Goal: Transaction & Acquisition: Book appointment/travel/reservation

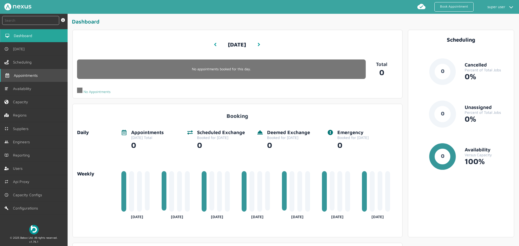
click at [30, 73] on span "Appointments" at bounding box center [27, 75] width 26 height 4
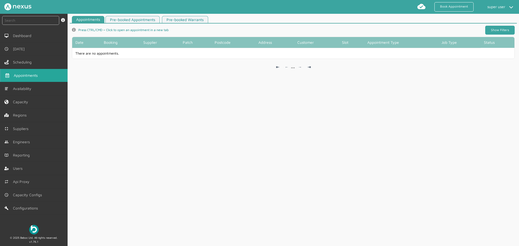
click at [496, 29] on link "Show Filters" at bounding box center [499, 30] width 29 height 9
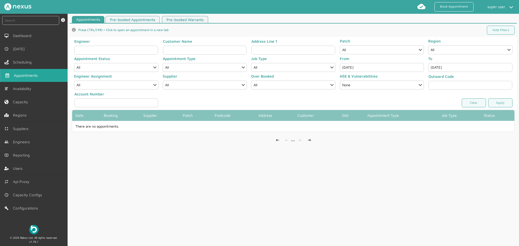
click at [377, 65] on input "Aug 29, 2025" at bounding box center [382, 67] width 84 height 9
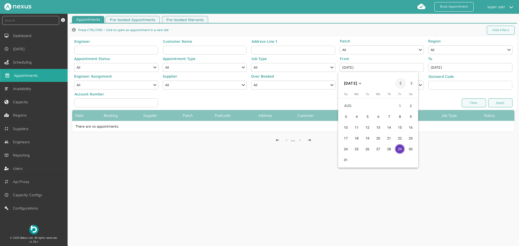
click at [403, 82] on span "Previous month" at bounding box center [400, 83] width 11 height 11
click at [359, 124] on span "12" at bounding box center [357, 127] width 10 height 10
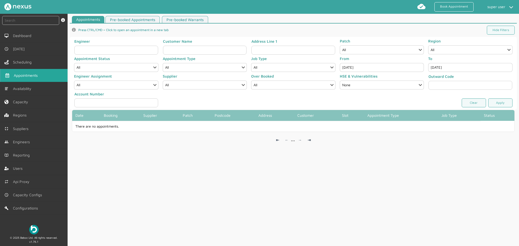
type input "May 12, 2025"
click at [506, 102] on link "Apply" at bounding box center [500, 102] width 24 height 9
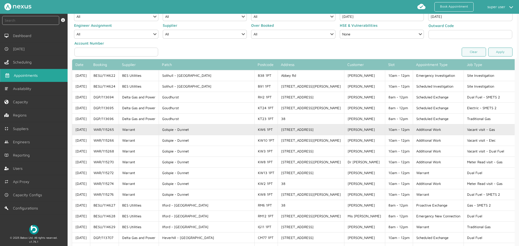
scroll to position [62, 0]
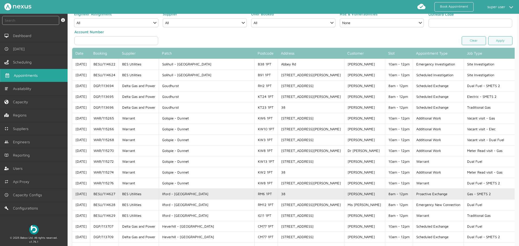
click at [464, 190] on td "Gas - SMETS 2" at bounding box center [489, 193] width 51 height 11
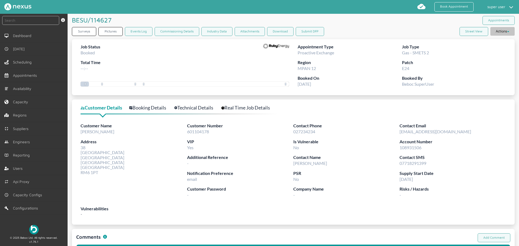
click at [505, 33] on button "Actions" at bounding box center [503, 31] width 24 height 9
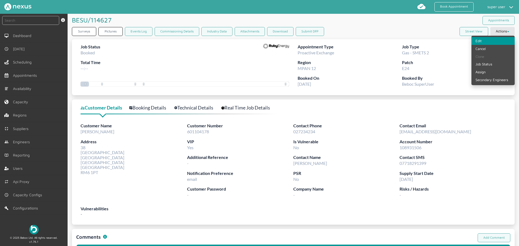
click at [479, 41] on link "Edit" at bounding box center [493, 41] width 43 height 8
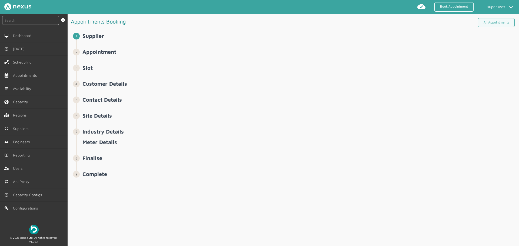
select select "11: 5f034848e683e3200fa49b79"
select select "1: 5cc9657c13944aebe30702af"
select select "2: Mr"
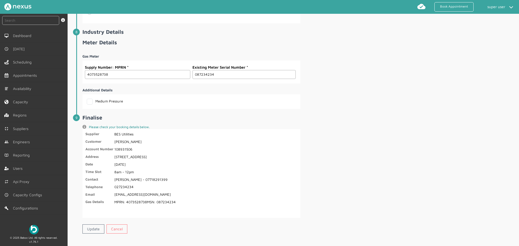
scroll to position [822, 0]
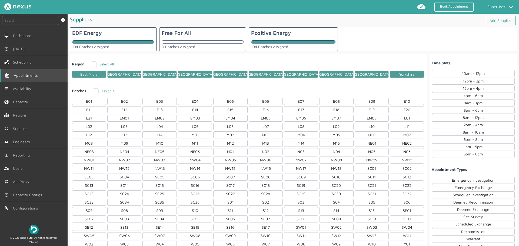
click at [29, 74] on span "Appointments" at bounding box center [27, 75] width 26 height 4
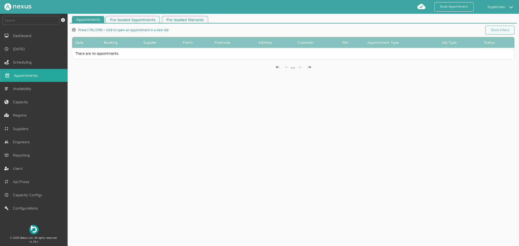
click at [514, 28] on article "Appointments Pre-booked Appointments Pre-booked Warrants info icon Press CTRL/C…" at bounding box center [294, 46] width 452 height 60
click at [503, 30] on link "Show Filters" at bounding box center [499, 30] width 29 height 9
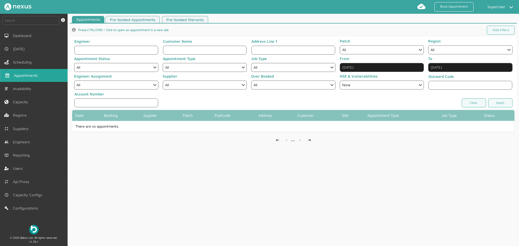
click at [365, 70] on input "Aug 29, 2025" at bounding box center [382, 67] width 84 height 9
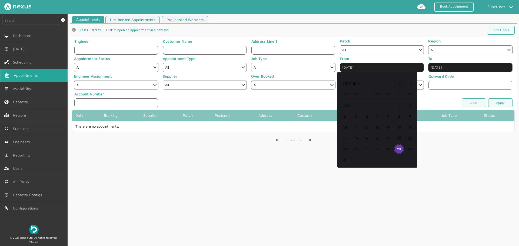
click at [402, 81] on span "Previous month" at bounding box center [400, 83] width 11 height 11
click at [379, 122] on button "11" at bounding box center [377, 127] width 11 height 11
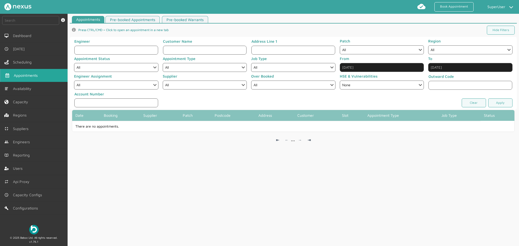
type input "Jun 11, 2025"
click at [497, 102] on link "Apply" at bounding box center [500, 102] width 24 height 9
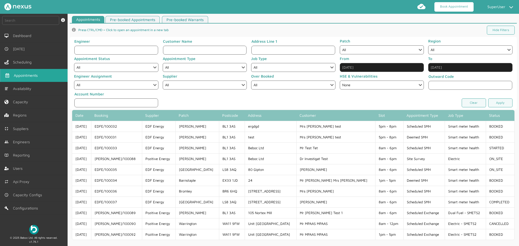
click at [446, 3] on link "Book Appointment" at bounding box center [454, 6] width 39 height 9
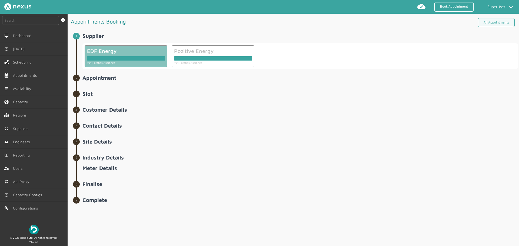
click at [122, 56] on div at bounding box center [126, 57] width 78 height 6
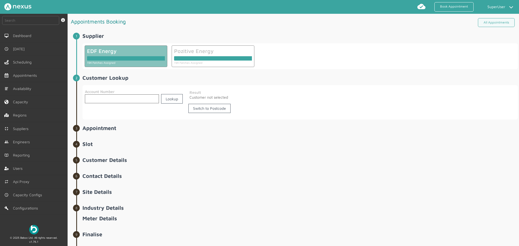
click at [118, 98] on input "text" at bounding box center [122, 98] width 74 height 9
click at [214, 109] on link "Switch to Postcode" at bounding box center [209, 108] width 42 height 9
click at [117, 99] on input "text" at bounding box center [137, 98] width 104 height 9
type input "DA1 5SP"
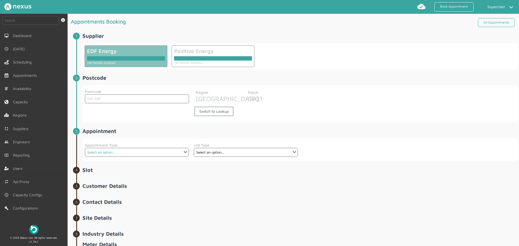
click at [131, 151] on select "Select an option... Deemed SMH Scheduled SMH Warrant Officer" at bounding box center [137, 152] width 104 height 9
click at [85, 148] on select "Select an option... Deemed SMH Scheduled SMH Warrant Officer" at bounding box center [137, 152] width 104 height 9
click at [221, 148] on select "Select an option..." at bounding box center [246, 152] width 104 height 9
click at [132, 154] on select "Select an option... Deemed SMH Scheduled SMH Warrant Officer" at bounding box center [137, 152] width 104 height 9
click at [85, 148] on select "Select an option... Deemed SMH Scheduled SMH Warrant Officer" at bounding box center [137, 152] width 104 height 9
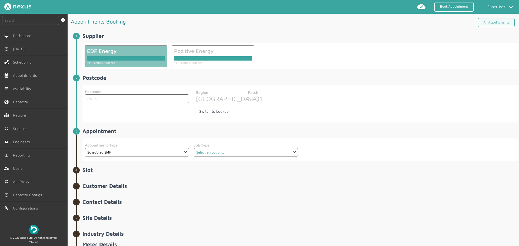
click at [207, 153] on select "Select an option... Smart meter health" at bounding box center [246, 152] width 104 height 9
click at [144, 151] on select "Select an option... Deemed SMH Scheduled SMH Warrant Officer" at bounding box center [137, 152] width 104 height 9
select select "3: 6564d8e94314deb524143902"
click at [85, 148] on select "Select an option... Deemed SMH Scheduled SMH Warrant Officer" at bounding box center [137, 152] width 104 height 9
click at [223, 152] on select "Select an option... Smart meter health" at bounding box center [246, 152] width 104 height 9
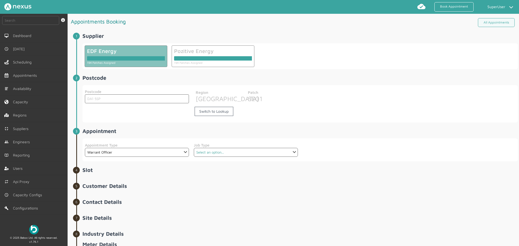
click at [218, 150] on select "Select an option... Residential Welfare Small Business Warrant Small Business W…" at bounding box center [246, 152] width 104 height 9
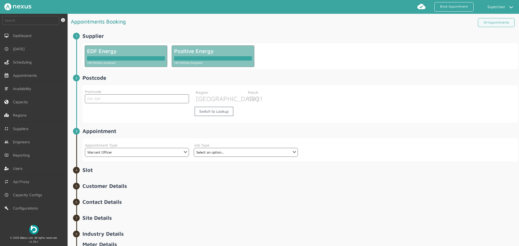
click at [205, 51] on div "Pozitive Energy" at bounding box center [213, 51] width 78 height 6
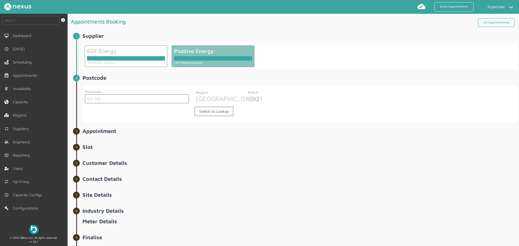
click at [128, 98] on input "DA1 5SP" at bounding box center [137, 98] width 104 height 9
type input "DA1 5SP"
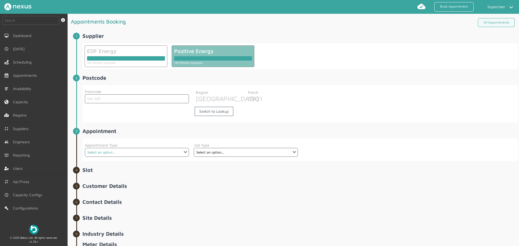
click at [122, 153] on select "Select an option... Deemed Exchange Deemed Recommission Deemed SMH Emergency Ex…" at bounding box center [137, 152] width 104 height 9
click at [85, 148] on select "Select an option... Deemed Exchange Deemed Recommission Deemed SMH Emergency Ex…" at bounding box center [137, 152] width 104 height 9
click at [231, 156] on select "Select an option... Energise Smart Energise Smart New Connection Energise Tradi…" at bounding box center [246, 152] width 104 height 9
click at [215, 154] on select "Select an option... Energise Smart Energise Smart New Connection Energise Tradi…" at bounding box center [246, 152] width 104 height 9
click at [225, 154] on select "Select an option... Energise Smart Energise Smart New Connection Energise Tradi…" at bounding box center [246, 152] width 104 height 9
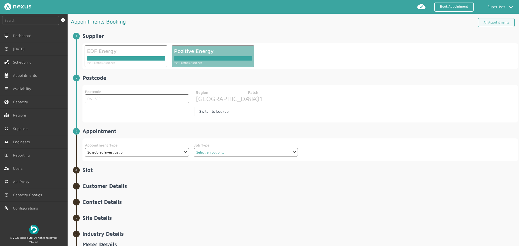
click at [224, 151] on select "Select an option... Energise Smart Energise Smart New Connection Energise Tradi…" at bounding box center [246, 152] width 104 height 9
click at [156, 154] on select "Select an option... Deemed Exchange Deemed Recommission Deemed SMH Emergency Ex…" at bounding box center [137, 152] width 104 height 9
click at [85, 148] on select "Select an option... Deemed Exchange Deemed Recommission Deemed SMH Emergency Ex…" at bounding box center [137, 152] width 104 height 9
click at [233, 156] on select "Select an option... Energise Smart Energise Smart New Connection Energise Tradi…" at bounding box center [246, 152] width 104 height 9
click at [140, 153] on select "Select an option... Deemed Exchange Deemed Recommission Deemed SMH Emergency Ex…" at bounding box center [137, 152] width 104 height 9
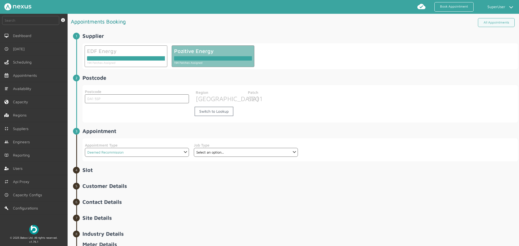
click at [85, 148] on select "Select an option... Deemed Exchange Deemed Recommission Deemed SMH Emergency Ex…" at bounding box center [137, 152] width 104 height 9
click at [250, 149] on select "Select an option... Dual Fuel - SMETS2 Electric - SMETS2 Gas - SMETS2" at bounding box center [246, 152] width 104 height 9
click at [132, 152] on select "Select an option... Deemed Exchange Deemed Recommission Deemed SMH Emergency Ex…" at bounding box center [137, 152] width 104 height 9
click at [85, 148] on select "Select an option... Deemed Exchange Deemed Recommission Deemed SMH Emergency Ex…" at bounding box center [137, 152] width 104 height 9
click at [149, 149] on select "Select an option... Deemed Exchange Deemed Recommission Deemed SMH Emergency Ex…" at bounding box center [137, 152] width 104 height 9
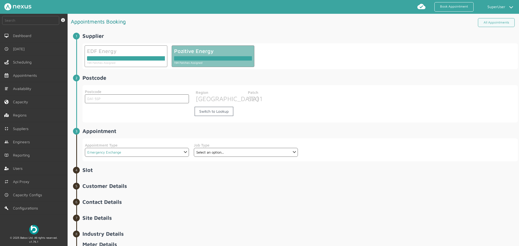
click at [85, 148] on select "Select an option... Deemed Exchange Deemed Recommission Deemed SMH Emergency Ex…" at bounding box center [137, 152] width 104 height 9
click at [163, 153] on select "Select an option... Deemed Exchange Deemed Recommission Deemed SMH Emergency Ex…" at bounding box center [137, 152] width 104 height 9
click at [85, 148] on select "Select an option... Deemed Exchange Deemed Recommission Deemed SMH Emergency Ex…" at bounding box center [137, 152] width 104 height 9
click at [221, 152] on select "Select an option... Dual Fuel Dual Fuel - SMETS2 Electric Electric - SMETS2 Gas…" at bounding box center [246, 152] width 104 height 9
click at [120, 151] on select "Select an option... Deemed Exchange Deemed Recommission Deemed SMH Emergency Ex…" at bounding box center [137, 152] width 104 height 9
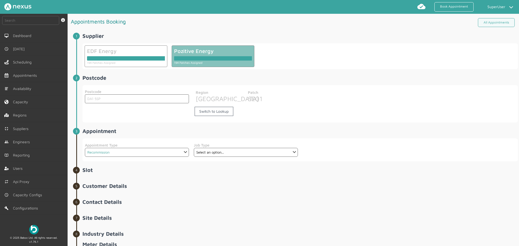
click at [85, 148] on select "Select an option... Deemed Exchange Deemed Recommission Deemed SMH Emergency Ex…" at bounding box center [137, 152] width 104 height 9
click at [221, 153] on select "Select an option... Dual Fuel Dual Fuel - SMETS2 Electric Electric - SMETS2 Gas…" at bounding box center [246, 152] width 104 height 9
click at [138, 151] on select "Select an option... Deemed Exchange Deemed Recommission Deemed SMH Emergency Ex…" at bounding box center [137, 152] width 104 height 9
click at [85, 148] on select "Select an option... Deemed Exchange Deemed Recommission Deemed SMH Emergency Ex…" at bounding box center [137, 152] width 104 height 9
click at [233, 155] on select "Select an option... Dual Fuel - SMETS2 Electric - SMETS2 Gas - SMETS2" at bounding box center [246, 152] width 104 height 9
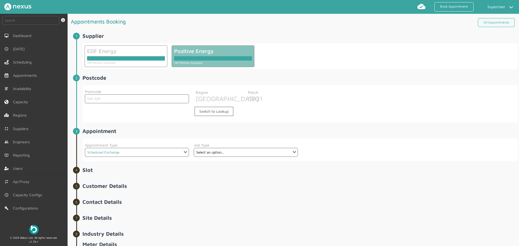
click at [151, 152] on select "Select an option... Deemed Exchange Deemed Recommission Deemed SMH Emergency Ex…" at bounding box center [137, 152] width 104 height 9
click at [214, 151] on select "Select an option... Dual Fuel Dual Fuel - SMETS2 Electric Electric - SMETS2 Gas…" at bounding box center [246, 152] width 104 height 9
click at [142, 153] on select "Select an option... Deemed Exchange Deemed Recommission Deemed SMH Emergency Ex…" at bounding box center [137, 152] width 104 height 9
click at [85, 148] on select "Select an option... Deemed Exchange Deemed Recommission Deemed SMH Emergency Ex…" at bounding box center [137, 152] width 104 height 9
click at [224, 155] on select "Select an option... Dual Fuel Dual Fuel - SMETS2 Electric Electric - SMETS2 Gas…" at bounding box center [246, 152] width 104 height 9
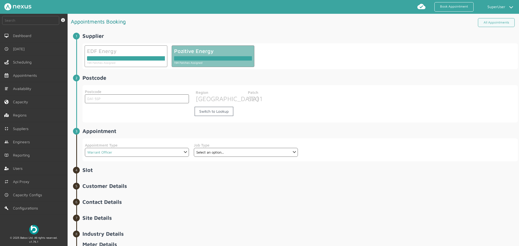
click at [154, 151] on select "Select an option... Deemed Exchange Deemed Recommission Deemed SMH Emergency Ex…" at bounding box center [137, 152] width 104 height 9
select select "14: 65779bf16f6ac8792e3e76ab"
click at [85, 148] on select "Select an option... Deemed Exchange Deemed Recommission Deemed SMH Emergency Ex…" at bounding box center [137, 152] width 104 height 9
click at [253, 153] on select "Select an option... Small Business Warrant" at bounding box center [246, 152] width 104 height 9
select select "41: 6577a0cb6f6ac8792e3e76b9"
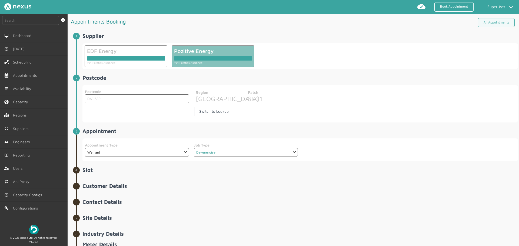
click at [194, 148] on select "Select an option... De-energise Disconnect Dual Fuel - SMETS 2 Disconnect Elect…" at bounding box center [246, 152] width 104 height 9
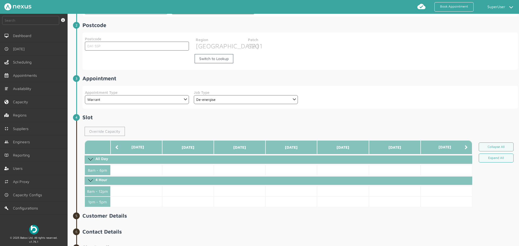
click at [114, 132] on link "Override Capacity" at bounding box center [105, 131] width 40 height 9
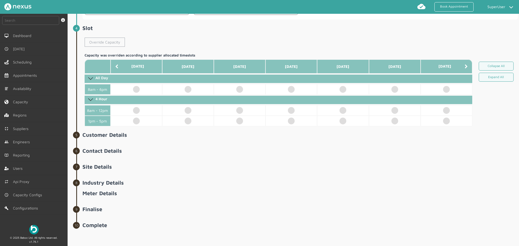
scroll to position [143, 0]
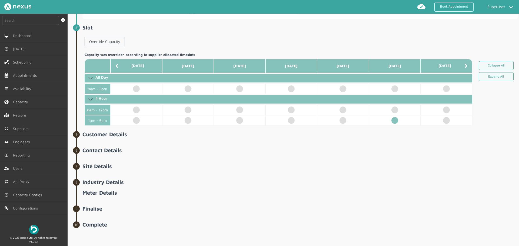
click at [389, 120] on td at bounding box center [395, 120] width 52 height 11
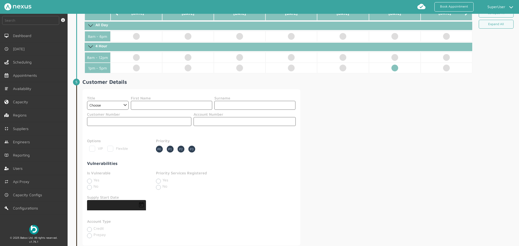
scroll to position [195, 0]
click at [122, 105] on select "Choose Dr Mr Mrs Miss Ms [PERSON_NAME][DEMOGRAPHIC_DATA]" at bounding box center [108, 105] width 42 height 9
select select "3: Mrs"
click at [87, 101] on select "Choose Dr Mr Mrs Miss Ms [PERSON_NAME][DEMOGRAPHIC_DATA]" at bounding box center [108, 105] width 42 height 9
click at [183, 104] on input "text" at bounding box center [171, 105] width 81 height 9
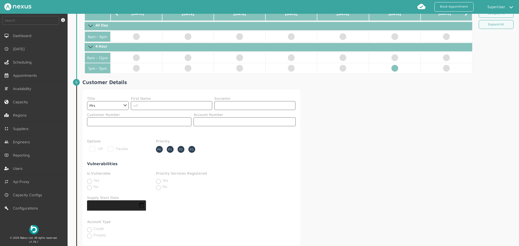
type input "sdf"
click at [245, 106] on input "text" at bounding box center [254, 105] width 81 height 9
type input "sdf"
click at [128, 119] on input "text" at bounding box center [139, 121] width 104 height 9
type input "sdf"
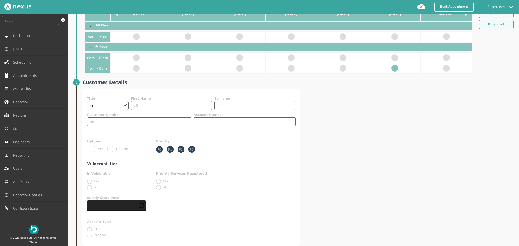
click at [226, 119] on input "text" at bounding box center [245, 121] width 102 height 9
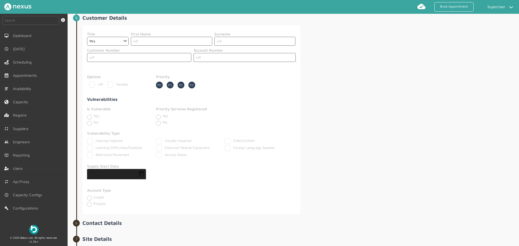
scroll to position [264, 0]
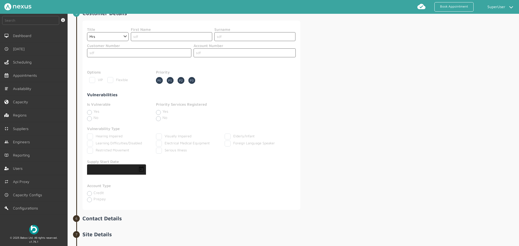
type input "sdf"
click at [139, 167] on span "Open calendar" at bounding box center [141, 169] width 13 height 13
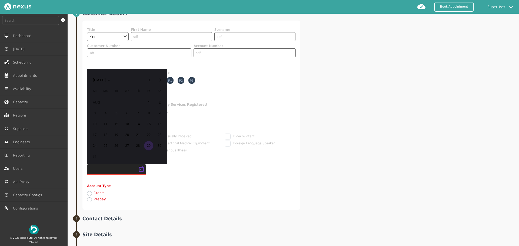
click at [142, 147] on span "28" at bounding box center [138, 146] width 10 height 10
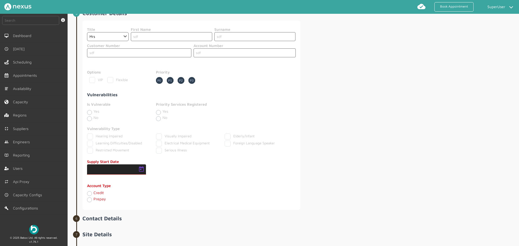
type input "28/08/2025"
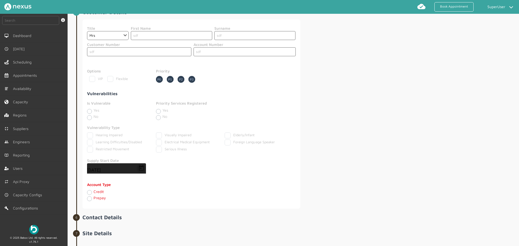
click at [100, 190] on label "Credit" at bounding box center [99, 191] width 10 height 5
click at [91, 190] on input "Credit" at bounding box center [89, 192] width 4 height 5
radio input "true"
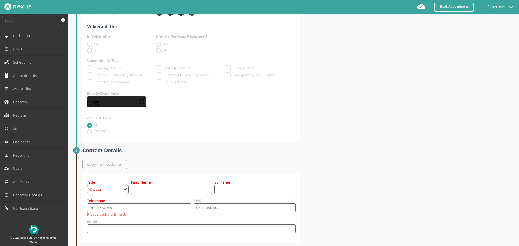
click at [104, 163] on link "Copy from customer" at bounding box center [104, 164] width 44 height 9
select select "3: Mrs"
type input "sdf"
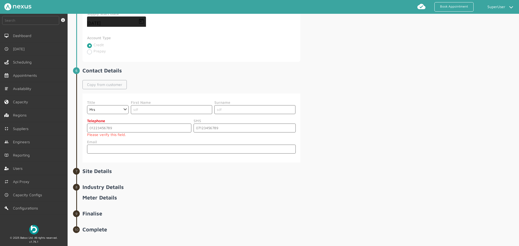
scroll to position [407, 0]
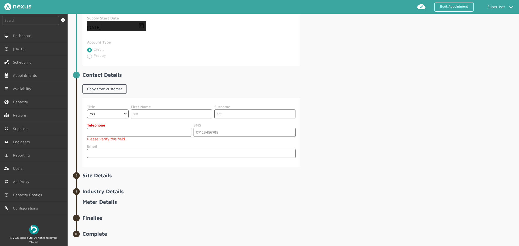
click at [127, 134] on input "tel" at bounding box center [139, 132] width 104 height 9
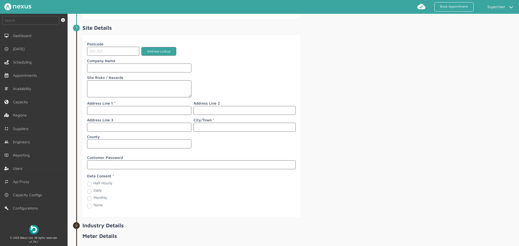
scroll to position [571, 0]
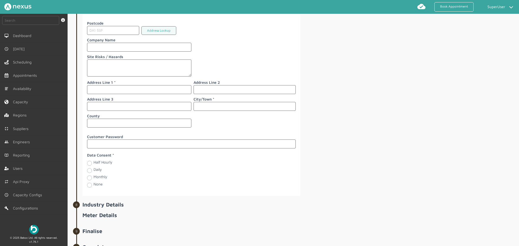
type input "07234234234"
click at [116, 92] on input "text" at bounding box center [139, 89] width 104 height 9
type input "dfg"
click at [231, 108] on input "text" at bounding box center [245, 106] width 102 height 9
type input "dfg"
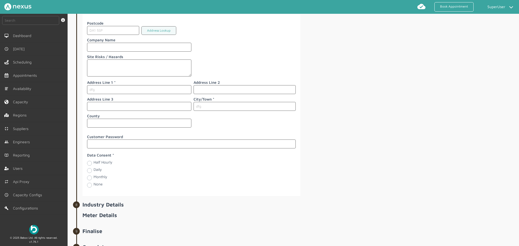
click at [94, 169] on label "Daily" at bounding box center [98, 169] width 8 height 5
click at [89, 169] on input "Daily" at bounding box center [89, 169] width 4 height 5
radio input "true"
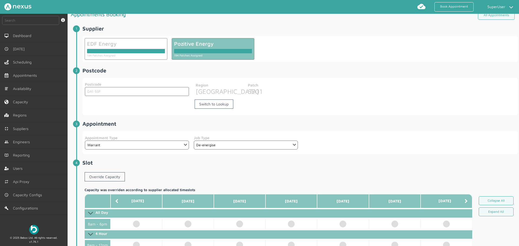
scroll to position [2, 0]
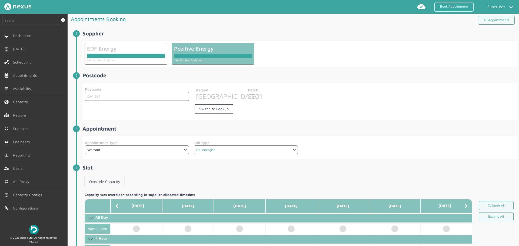
click at [216, 148] on select "Select an option... De-energise Disconnect Dual Fuel - SMETS 2 Disconnect Elect…" at bounding box center [246, 149] width 104 height 9
click at [190, 120] on div "Postcode DA1 5SP Postcode" at bounding box center [136, 102] width 109 height 38
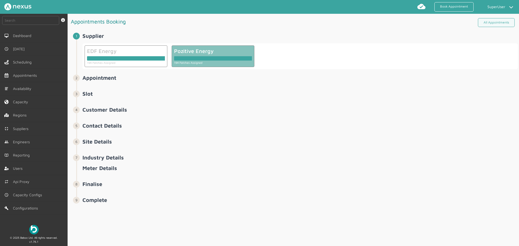
click at [206, 54] on div at bounding box center [213, 57] width 78 height 6
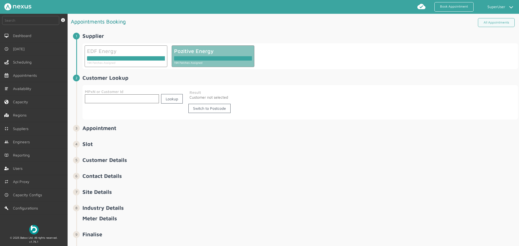
click at [108, 97] on input "text" at bounding box center [122, 98] width 74 height 9
click at [206, 110] on link "Switch to Postcode" at bounding box center [209, 108] width 42 height 9
click at [138, 103] on input "text" at bounding box center [137, 98] width 104 height 9
type input "DA1 5SP"
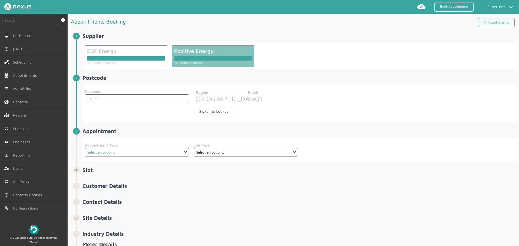
click at [101, 154] on select "Select an option... Deemed Exchange Deemed Recommission Deemed SMH Emergency Ex…" at bounding box center [137, 152] width 104 height 9
click at [85, 148] on select "Select an option... Deemed Exchange Deemed Recommission Deemed SMH Emergency Ex…" at bounding box center [137, 152] width 104 height 9
click at [116, 155] on select "Select an option... Deemed Exchange Deemed Recommission Deemed SMH Emergency Ex…" at bounding box center [137, 152] width 104 height 9
select select "6: 6422ec7fcd44966678f35e74"
click at [85, 148] on select "Select an option... Deemed Exchange Deemed Recommission Deemed SMH Emergency Ex…" at bounding box center [137, 152] width 104 height 9
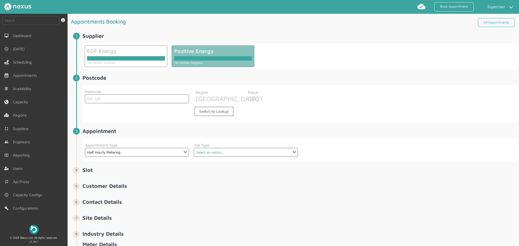
click at [222, 151] on select "Select an option... Dual Fuel Electric Gas Traditional Dual Fuel Traditional El…" at bounding box center [246, 152] width 104 height 9
click at [223, 153] on select "Select an option... Communication Device Exchange De-Energise Energise Meter Ex…" at bounding box center [246, 152] width 104 height 9
select select "12: 6422e9a6cd44966678f35e6b"
click at [194, 148] on select "Select an option... Communication Device Exchange De-Energise Energise Meter Ex…" at bounding box center [246, 152] width 104 height 9
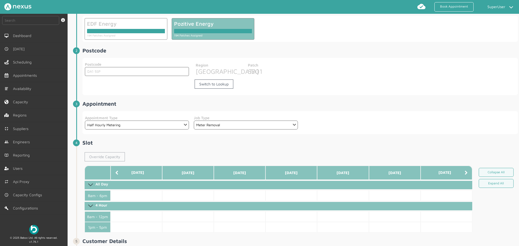
click at [99, 155] on link "Override Capacity" at bounding box center [105, 156] width 40 height 9
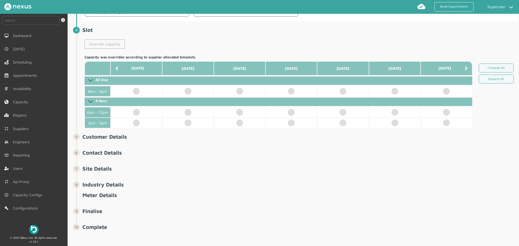
scroll to position [143, 0]
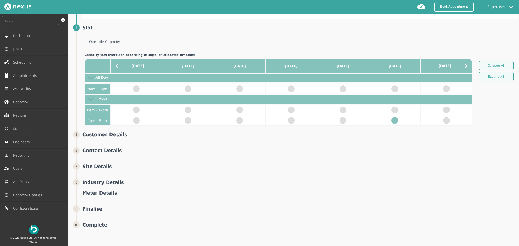
click at [396, 119] on td at bounding box center [395, 120] width 52 height 11
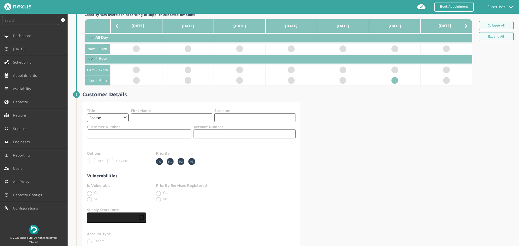
scroll to position [259, 0]
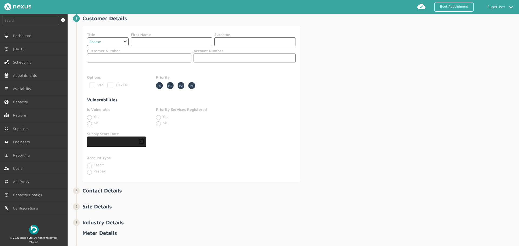
click at [116, 42] on select "Choose Dr Mr Mrs Miss Ms [PERSON_NAME][DEMOGRAPHIC_DATA]" at bounding box center [108, 41] width 42 height 9
click at [109, 38] on select "Choose Dr Mr Mrs Miss Ms [PERSON_NAME][DEMOGRAPHIC_DATA]" at bounding box center [108, 41] width 42 height 9
select select "2: Mr"
click at [87, 37] on select "Choose Dr Mr Mrs Miss Ms [PERSON_NAME][DEMOGRAPHIC_DATA]" at bounding box center [108, 41] width 42 height 9
click at [166, 41] on input "text" at bounding box center [171, 41] width 81 height 9
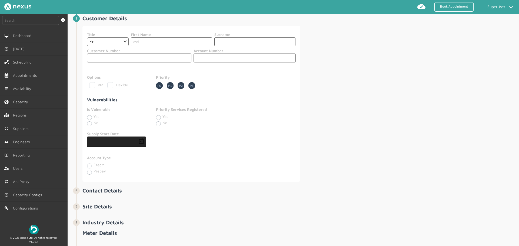
type input "asd"
click at [241, 40] on input "text" at bounding box center [254, 41] width 81 height 9
type input "asd"
click at [210, 54] on input "text" at bounding box center [245, 58] width 102 height 9
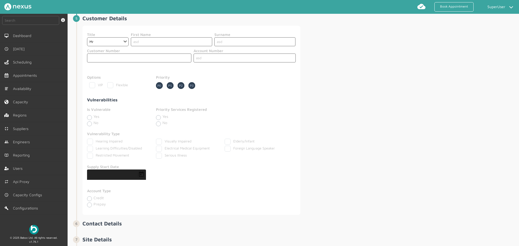
type input "asd"
click at [144, 173] on span "Open calendar" at bounding box center [141, 174] width 13 height 13
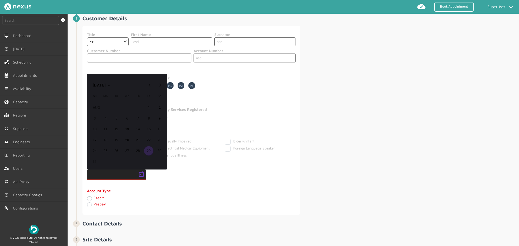
click at [145, 135] on button "22" at bounding box center [148, 140] width 11 height 11
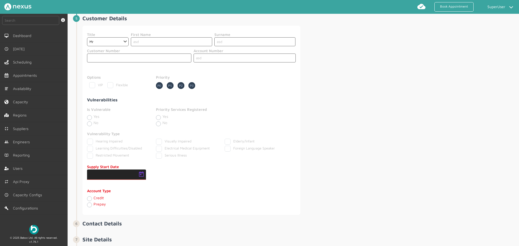
type input "[DATE]"
click at [163, 118] on label "Yes" at bounding box center [166, 116] width 6 height 5
click at [160, 118] on input "Yes" at bounding box center [158, 116] width 4 height 5
radio input "true"
click at [163, 118] on label "Yes" at bounding box center [166, 116] width 6 height 5
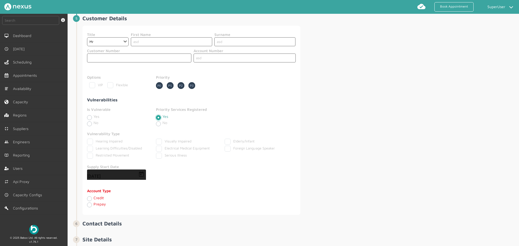
click at [159, 118] on input "Yes" at bounding box center [158, 116] width 4 height 5
click at [111, 85] on label "Flexible" at bounding box center [117, 85] width 21 height 4
click at [111, 85] on input "Flexible" at bounding box center [109, 84] width 4 height 4
checkbox input "true"
click at [95, 157] on label "Restricted Movement" at bounding box center [108, 155] width 42 height 4
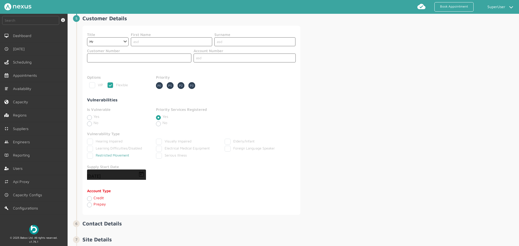
click at [91, 156] on Movement "Restricted Movement" at bounding box center [89, 155] width 4 height 4
checkbox Movement "true"
click at [100, 198] on label "Credit" at bounding box center [99, 198] width 10 height 5
click at [91, 198] on input "Credit" at bounding box center [89, 198] width 4 height 5
radio input "true"
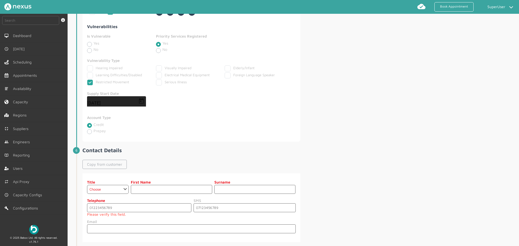
click at [103, 163] on link "Copy from customer" at bounding box center [104, 164] width 44 height 9
select select "2: Mr"
type input "asd"
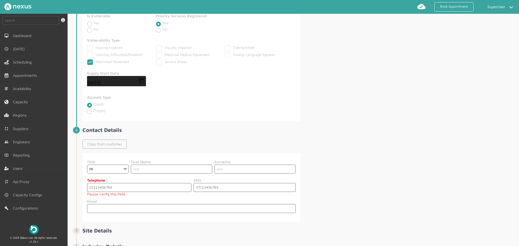
scroll to position [416, 0]
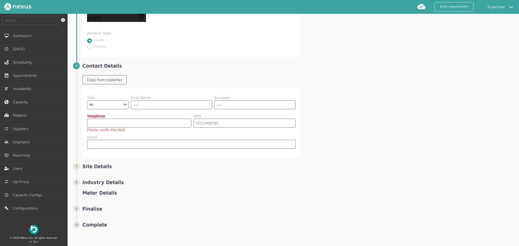
click at [114, 124] on input "tel" at bounding box center [139, 123] width 104 height 9
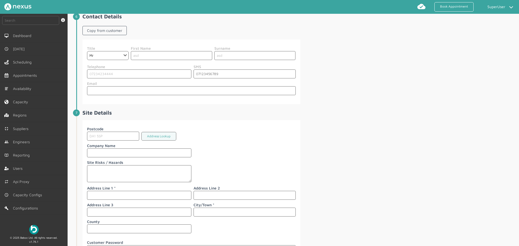
scroll to position [594, 0]
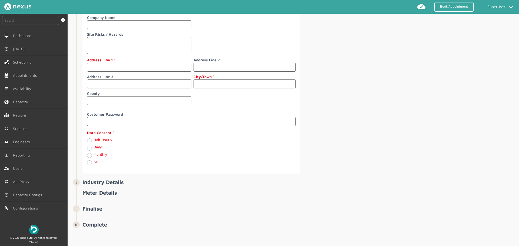
type input "07234234444"
click at [118, 66] on input "text" at bounding box center [139, 67] width 104 height 9
type input "dfg"
click at [198, 84] on input "text" at bounding box center [245, 83] width 102 height 9
type input "dfg"
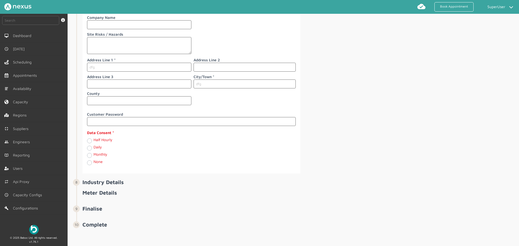
click at [106, 143] on div "Half Hourly" at bounding box center [139, 141] width 104 height 6
click at [106, 140] on label "Half Hourly" at bounding box center [103, 139] width 19 height 5
click at [91, 140] on Hourly "Half Hourly" at bounding box center [89, 140] width 4 height 5
radio Hourly "true"
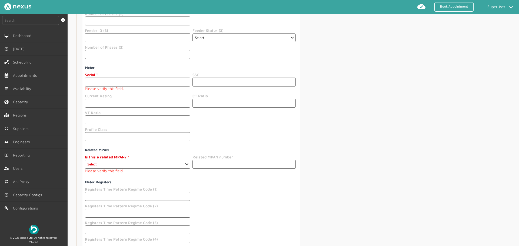
scroll to position [1292, 0]
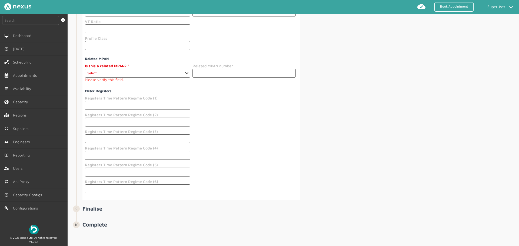
drag, startPoint x: 328, startPoint y: 197, endPoint x: 289, endPoint y: 188, distance: 39.7
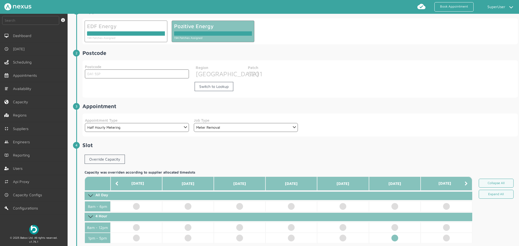
scroll to position [0, 0]
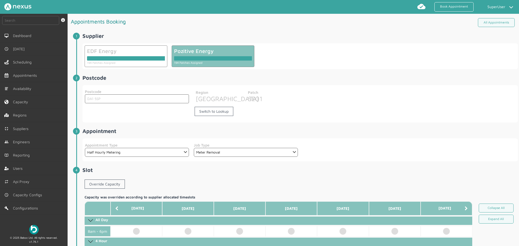
click at [389, 151] on div at bounding box center [409, 149] width 218 height 23
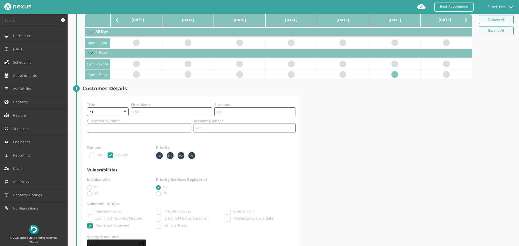
scroll to position [189, 0]
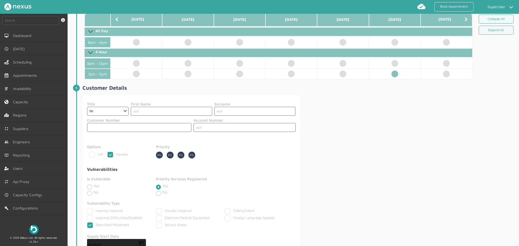
click at [399, 170] on div "Title Choose Dr Mr Mrs Miss Ms [PERSON_NAME] Sir [DEMOGRAPHIC_DATA] First Name …" at bounding box center [300, 189] width 436 height 189
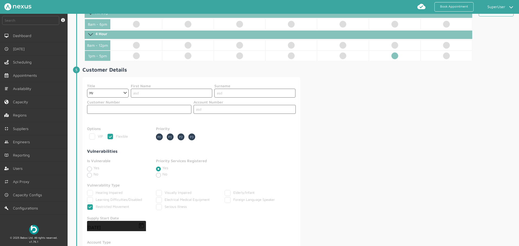
scroll to position [207, 0]
click at [461, 149] on div "Title Choose Dr Mr Mrs Miss Ms [PERSON_NAME] Sir [DEMOGRAPHIC_DATA] First Name …" at bounding box center [300, 171] width 436 height 189
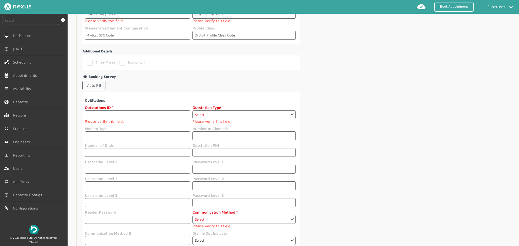
scroll to position [787, 0]
